Goal: Transaction & Acquisition: Subscribe to service/newsletter

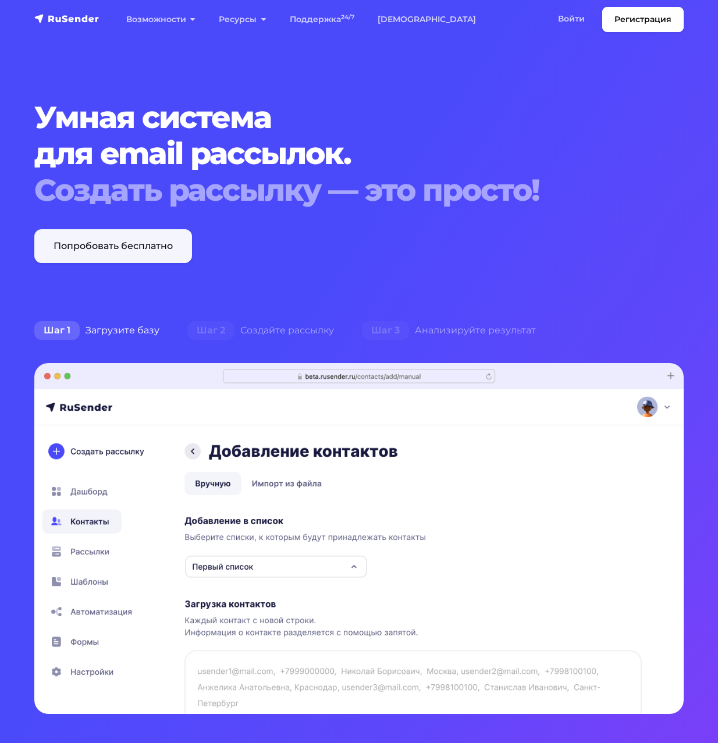
click at [148, 243] on link "Попробовать бесплатно" at bounding box center [113, 246] width 158 height 34
click at [412, 22] on link "[DEMOGRAPHIC_DATA]" at bounding box center [427, 20] width 122 height 24
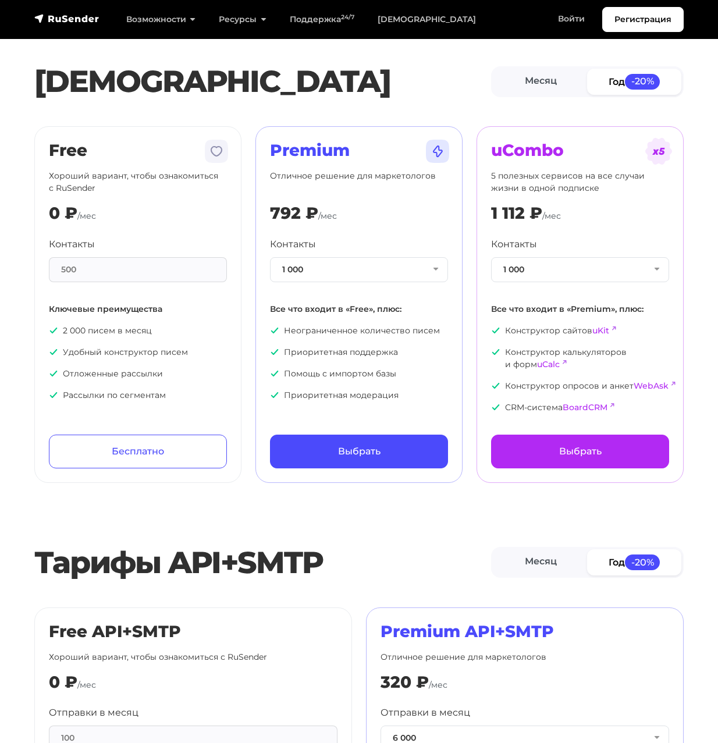
click at [113, 272] on div "500" at bounding box center [138, 269] width 178 height 25
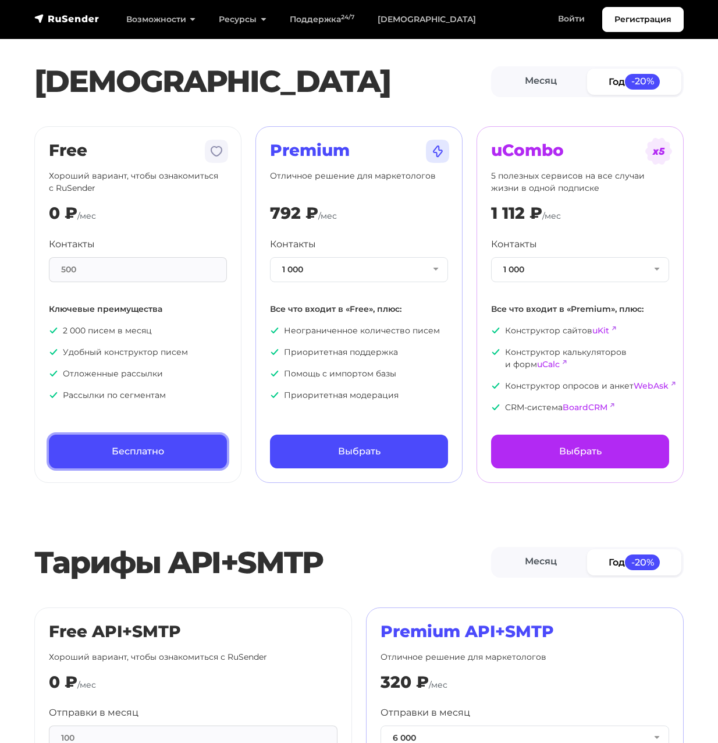
click at [141, 457] on link "Бесплатно" at bounding box center [138, 452] width 178 height 34
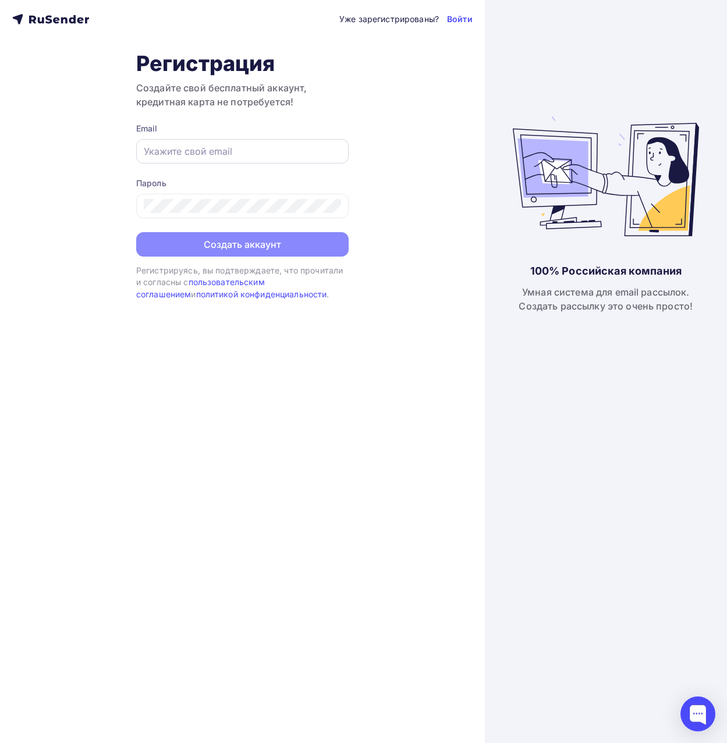
click at [236, 144] on div at bounding box center [242, 151] width 212 height 24
click at [219, 147] on input "text" at bounding box center [242, 151] width 197 height 14
